Goal: Register for event/course

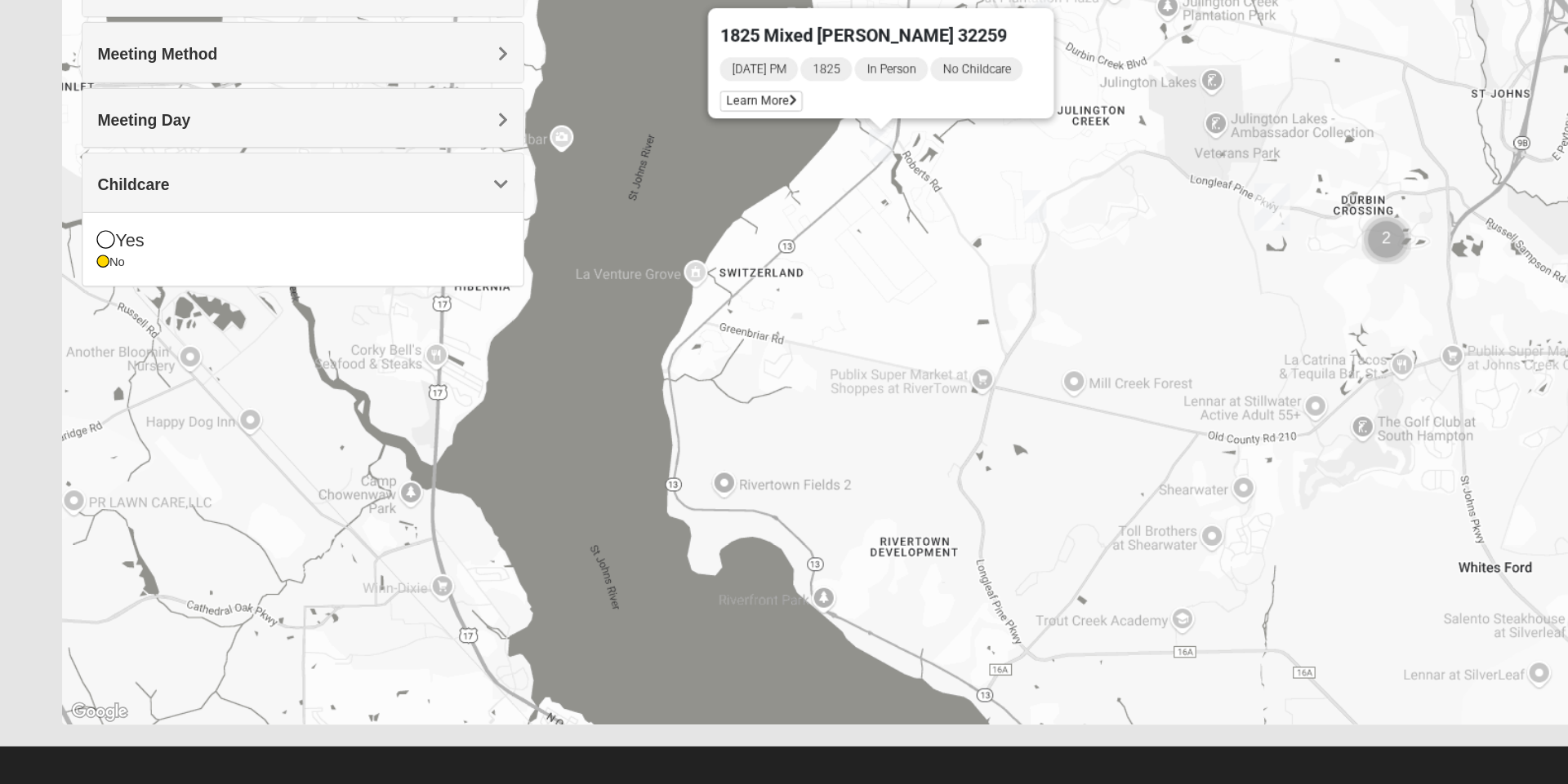
scroll to position [105, 0]
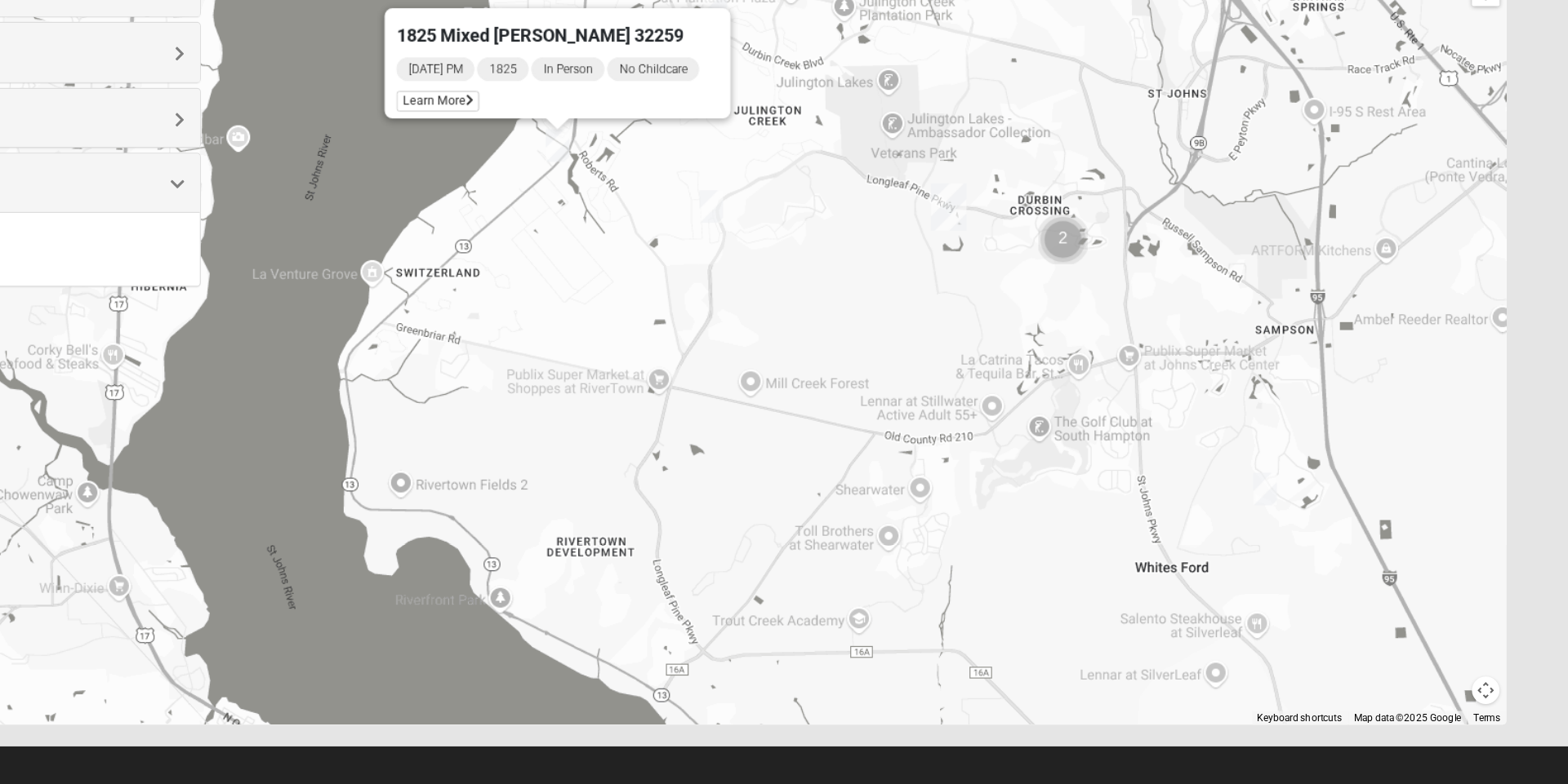
click at [748, 210] on div "[DATE] PM 1825 In Person No Childcare Learn More" at bounding box center [735, 205] width 277 height 52
click at [655, 211] on icon at bounding box center [658, 216] width 7 height 9
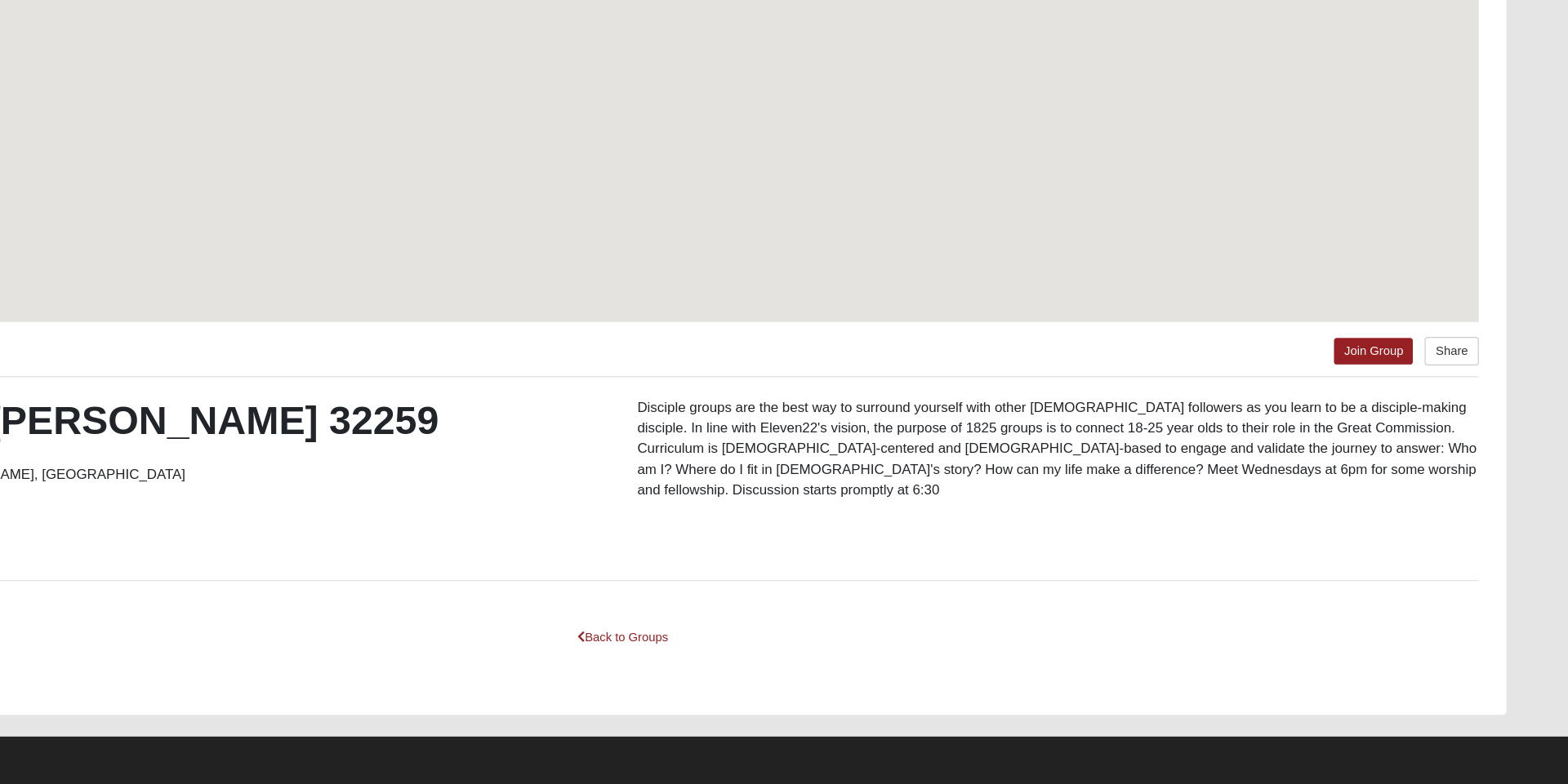
scroll to position [33, 0]
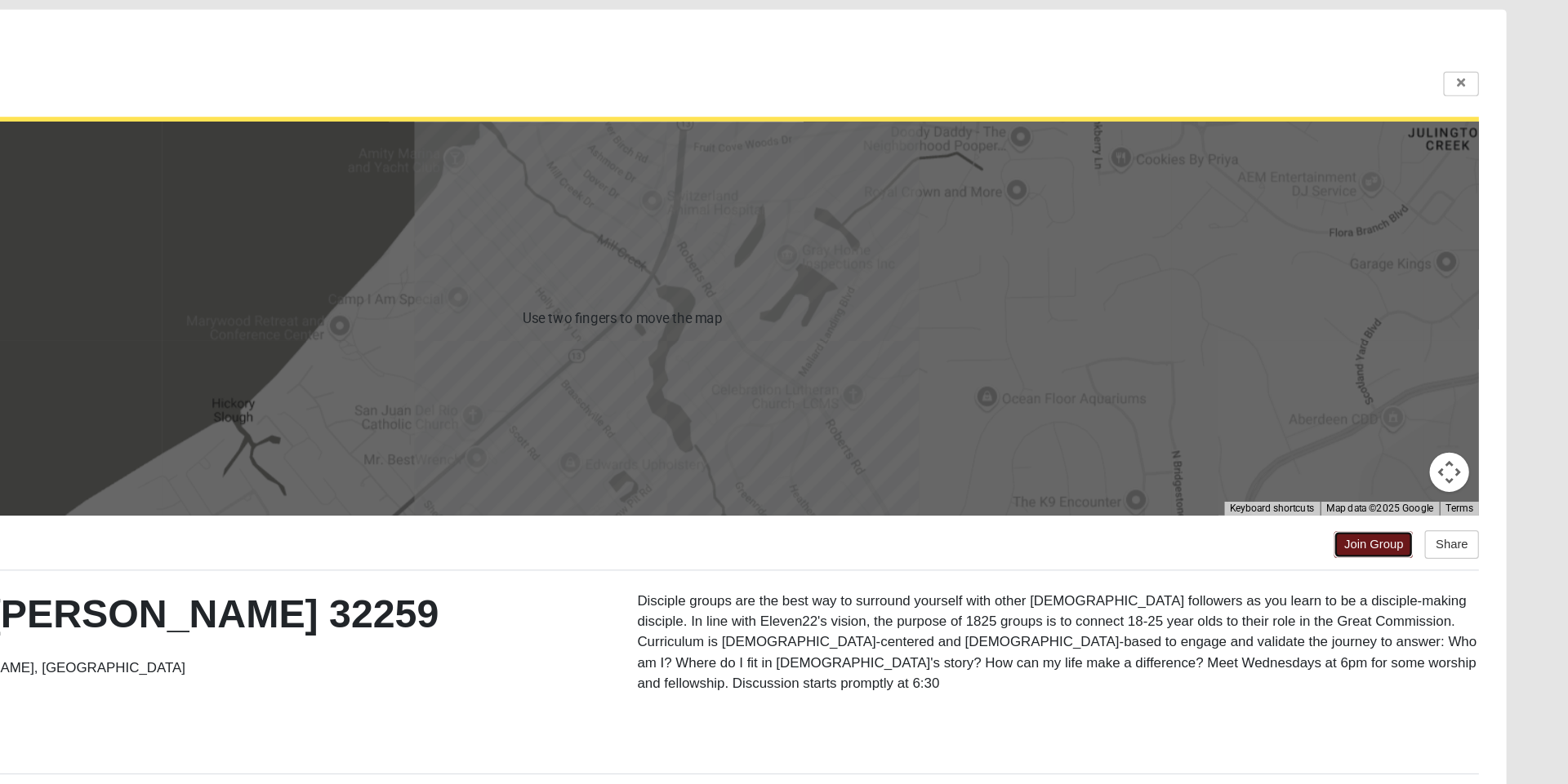
click at [1386, 495] on link "Join Group" at bounding box center [1406, 495] width 65 height 22
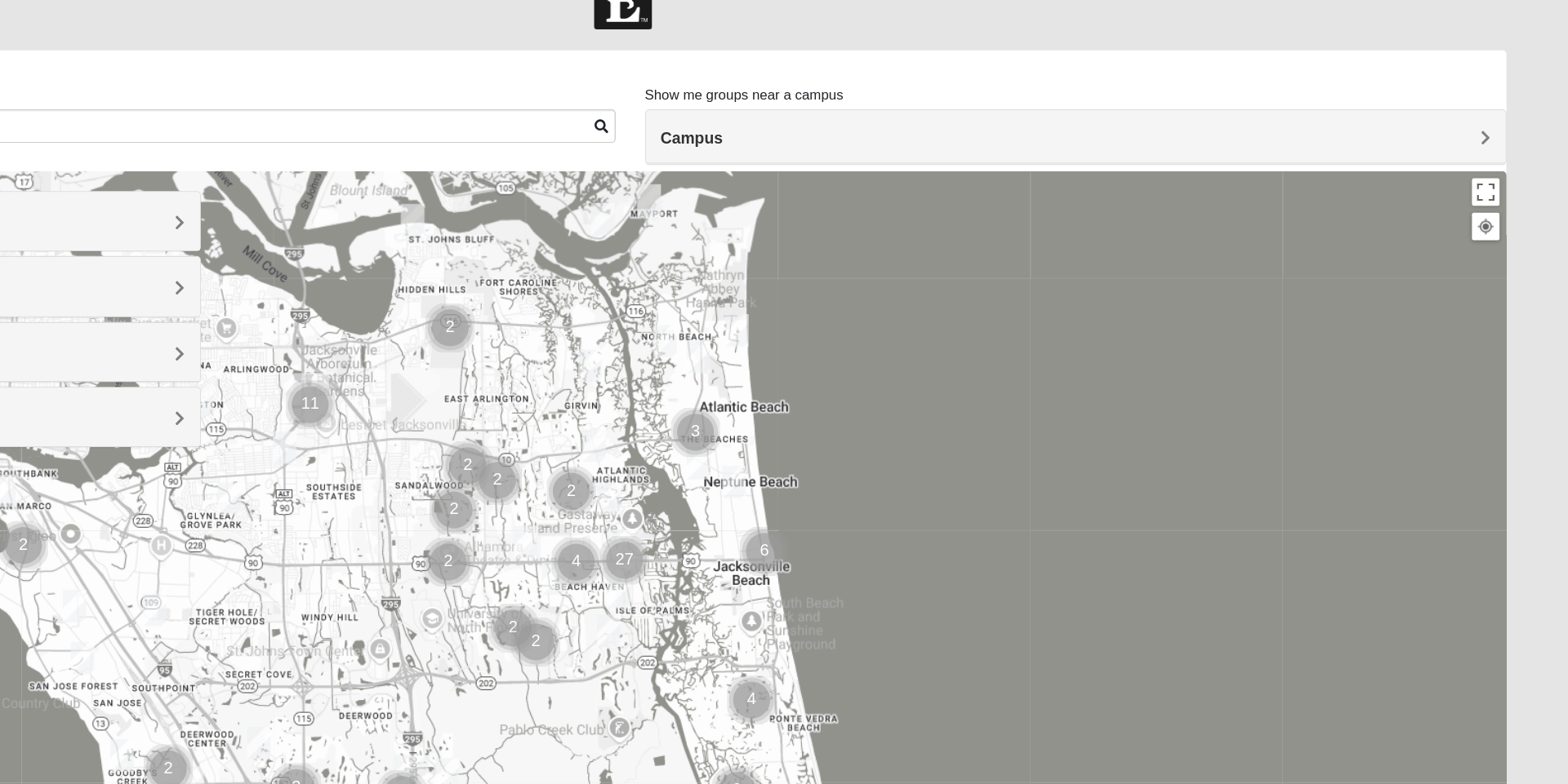
click at [424, 216] on div "Group Type" at bounding box center [250, 227] width 365 height 48
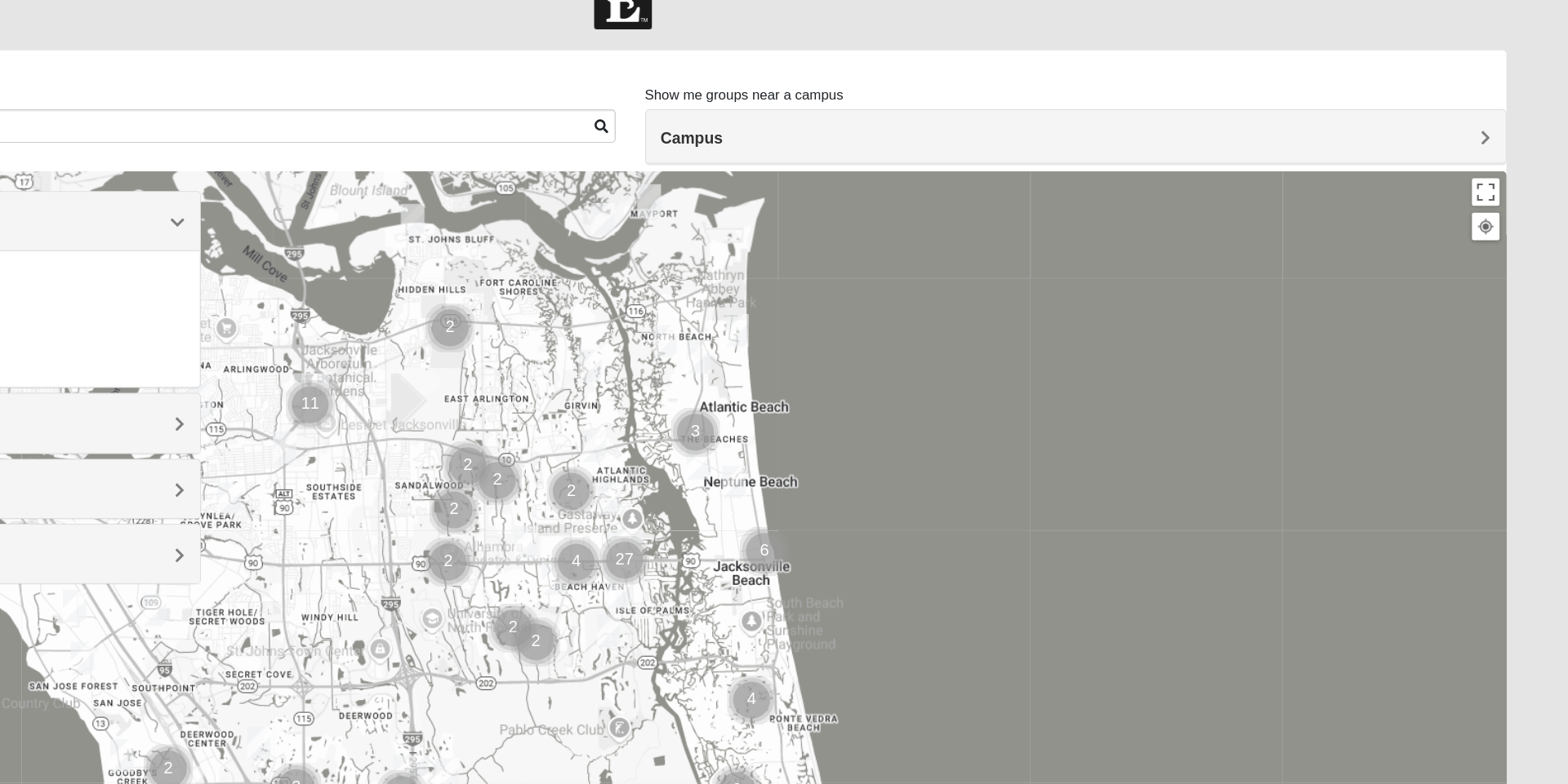
click at [153, 223] on span "Group Type" at bounding box center [117, 228] width 73 height 14
